Goal: Information Seeking & Learning: Learn about a topic

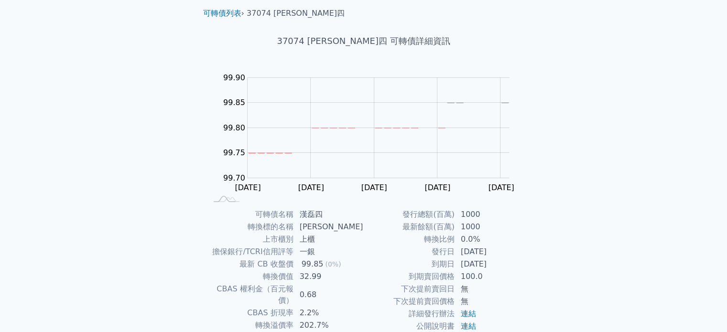
scroll to position [96, 0]
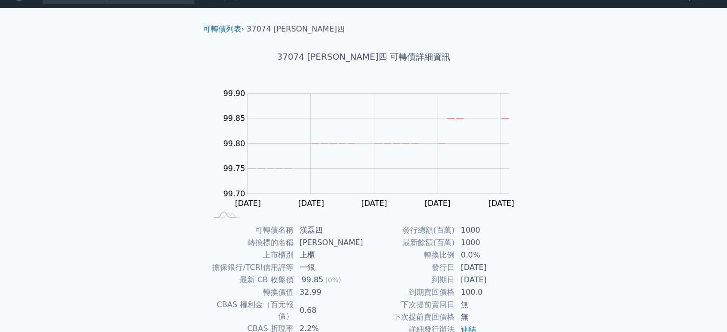
scroll to position [110, 0]
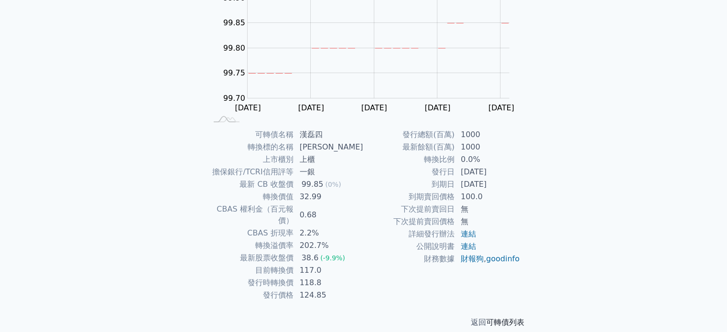
click at [499, 318] on link "可轉債列表" at bounding box center [505, 322] width 38 height 9
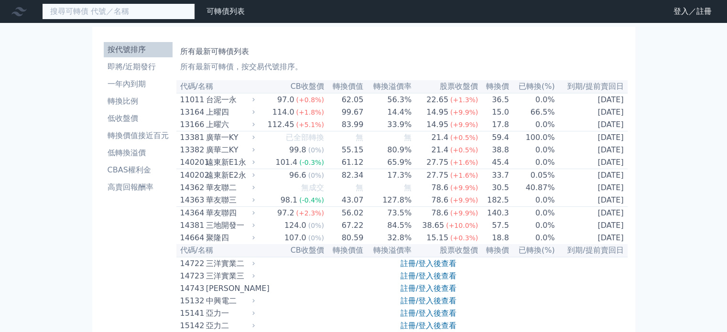
click at [134, 10] on input at bounding box center [118, 11] width 153 height 16
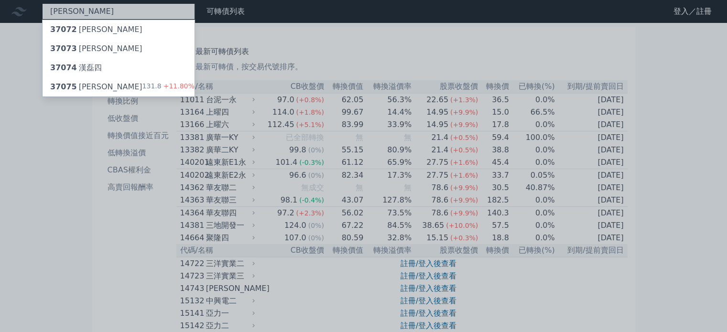
type input "[PERSON_NAME]"
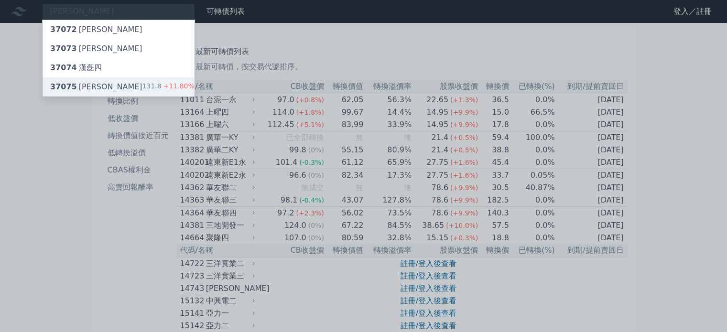
click at [98, 85] on div "37075 [PERSON_NAME]" at bounding box center [96, 86] width 92 height 11
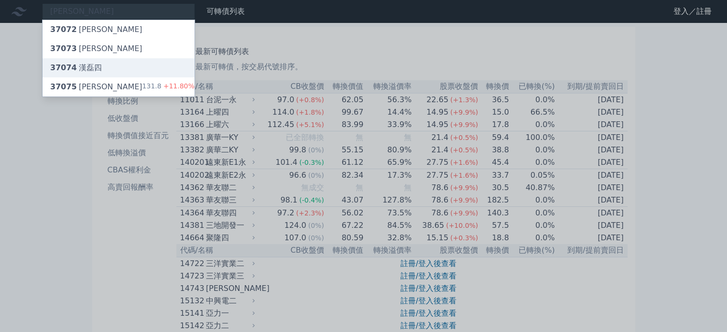
click at [66, 70] on span "37074" at bounding box center [63, 67] width 27 height 9
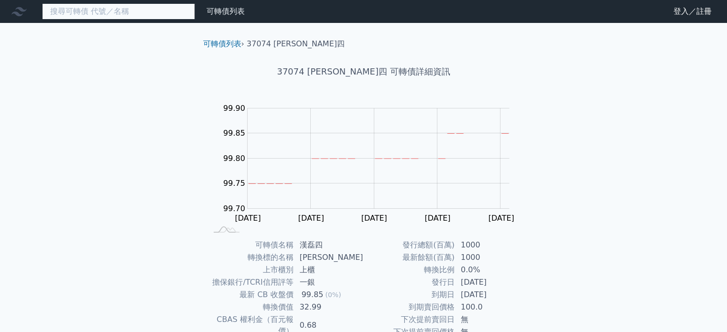
click at [101, 15] on input at bounding box center [118, 11] width 153 height 16
drag, startPoint x: 119, startPoint y: 258, endPoint x: 144, endPoint y: 218, distance: 47.5
drag, startPoint x: 122, startPoint y: 197, endPoint x: 131, endPoint y: 191, distance: 9.9
click at [119, 11] on input at bounding box center [118, 11] width 153 height 16
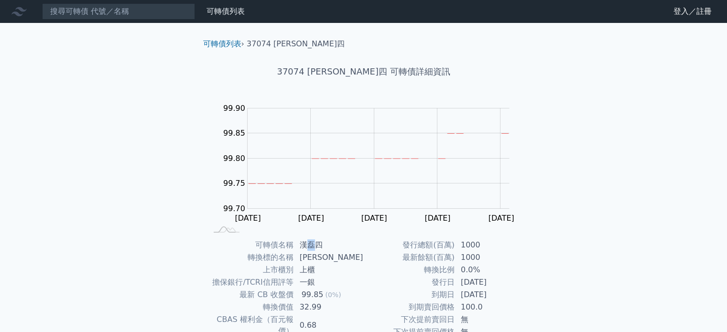
drag, startPoint x: 308, startPoint y: 248, endPoint x: 317, endPoint y: 250, distance: 9.3
click at [317, 250] on td "漢磊四" at bounding box center [329, 245] width 70 height 12
click at [314, 260] on td "[PERSON_NAME]" at bounding box center [329, 258] width 70 height 12
drag, startPoint x: 306, startPoint y: 259, endPoint x: 321, endPoint y: 260, distance: 15.4
click at [321, 260] on td "[PERSON_NAME]" at bounding box center [329, 258] width 70 height 12
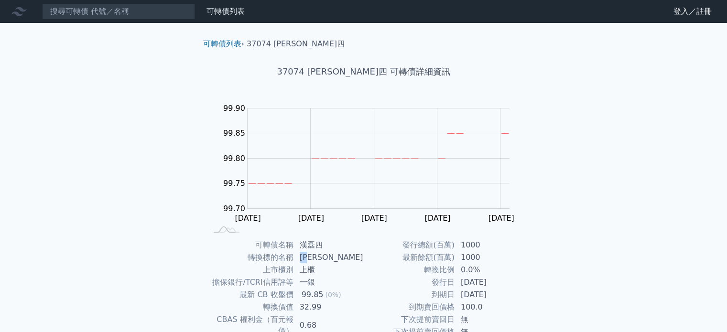
copy td "[PERSON_NAME]"
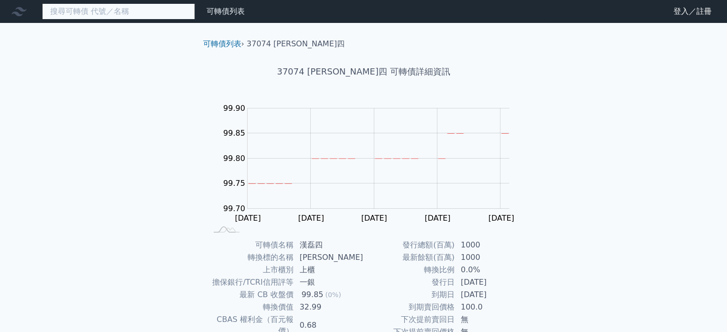
click at [129, 15] on input at bounding box center [118, 11] width 153 height 16
paste input "[PERSON_NAME]"
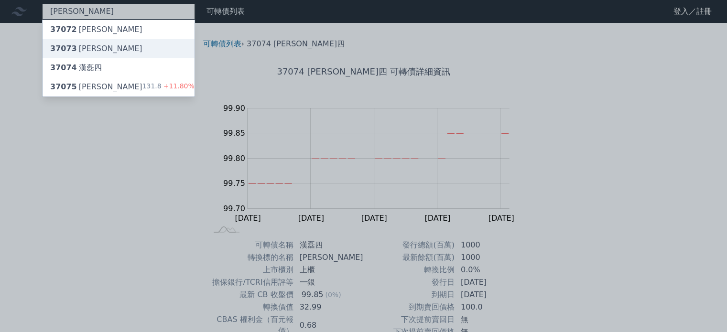
type input "[PERSON_NAME]"
click at [105, 45] on div "37073 [PERSON_NAME]" at bounding box center [119, 48] width 152 height 19
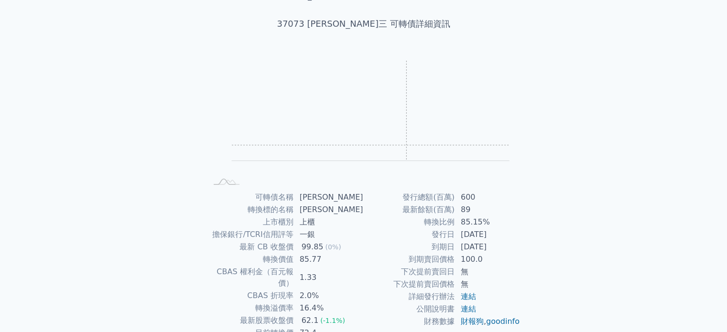
scroll to position [96, 0]
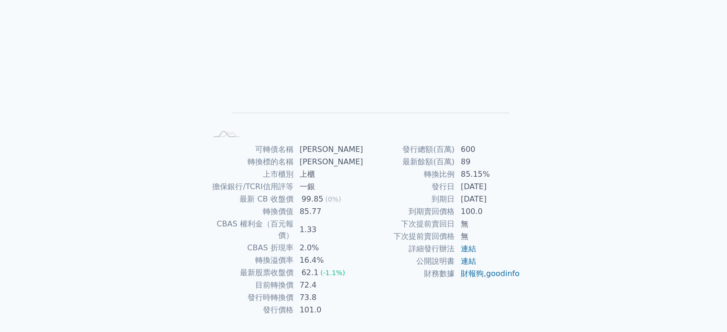
drag, startPoint x: 350, startPoint y: 169, endPoint x: 342, endPoint y: 152, distance: 18.6
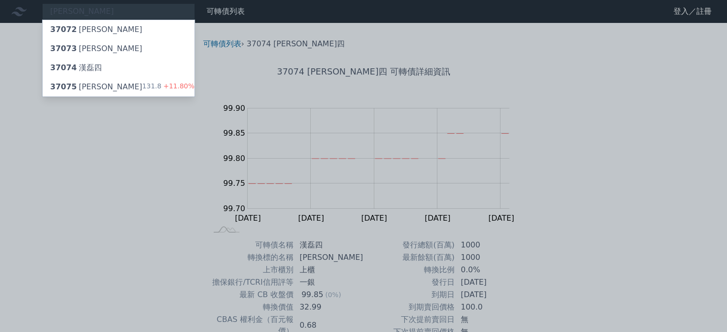
click at [144, 152] on div at bounding box center [363, 166] width 727 height 332
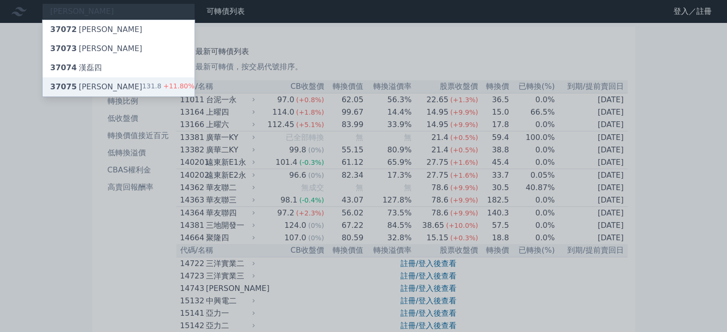
click at [109, 81] on div "37075 漢磊五 131.8 +11.80%" at bounding box center [119, 86] width 152 height 19
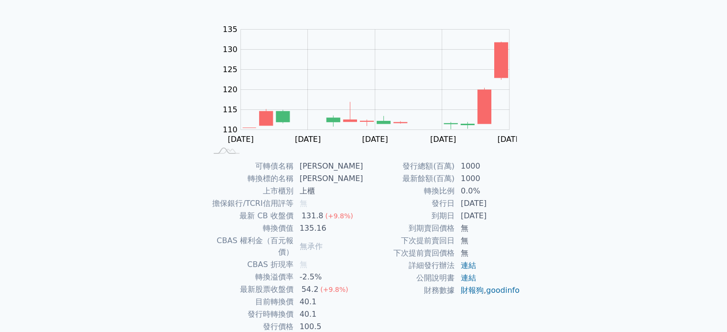
scroll to position [96, 0]
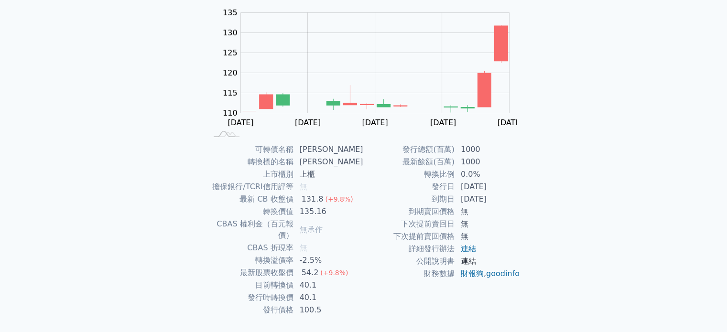
click at [472, 264] on link "連結" at bounding box center [468, 261] width 15 height 9
click at [469, 245] on link "連結" at bounding box center [468, 248] width 15 height 9
